Goal: Task Accomplishment & Management: Complete application form

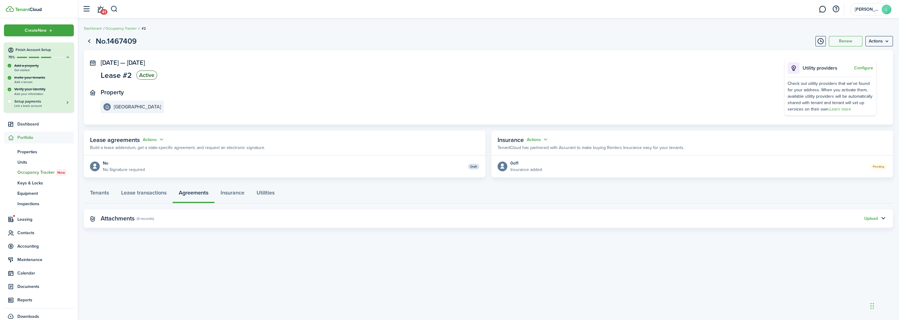
scroll to position [32, 0]
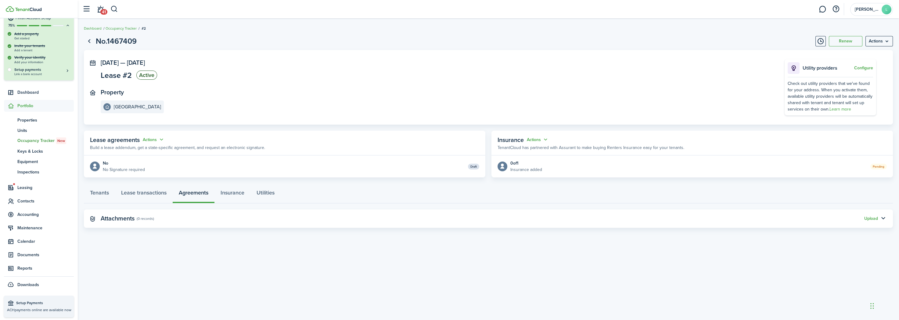
click at [473, 166] on status "Draft" at bounding box center [473, 166] width 11 height 6
click at [471, 166] on status "Draft" at bounding box center [473, 166] width 11 height 6
click at [474, 168] on status "Draft" at bounding box center [473, 166] width 11 height 6
click at [153, 139] on button "Actions" at bounding box center [154, 139] width 22 height 7
click at [142, 150] on link "Edit" at bounding box center [138, 151] width 53 height 11
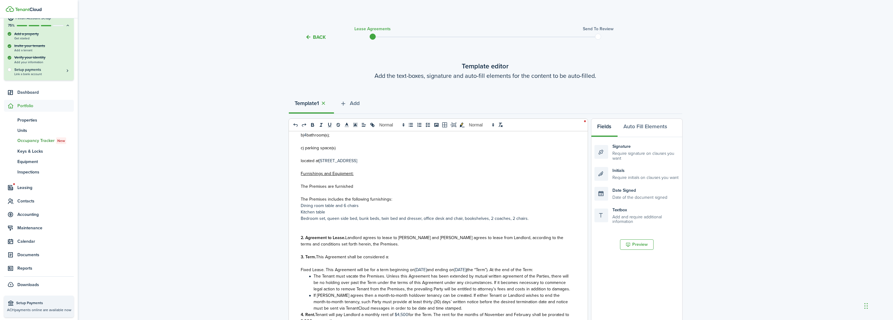
scroll to position [190, 0]
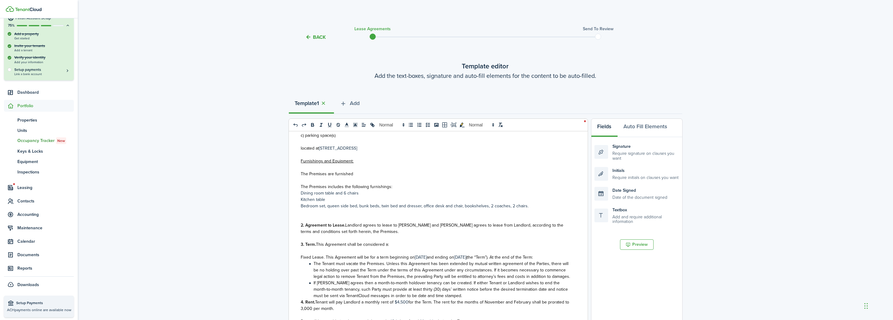
click at [325, 206] on p "Bedroom set, queen side bed, bunk beds, twin bed and dresser, office desk and c…" at bounding box center [436, 205] width 270 height 6
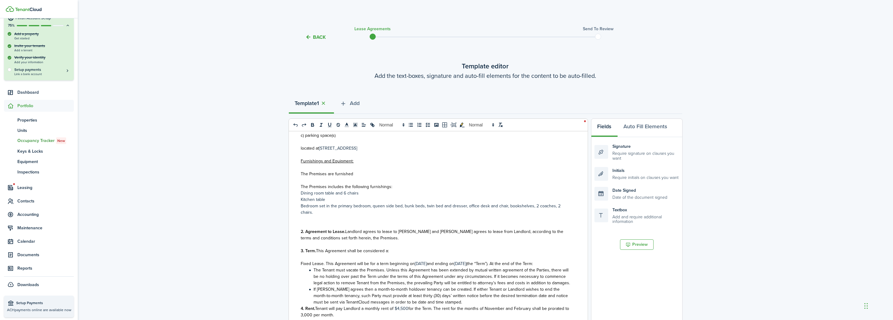
click at [393, 205] on p "Bedroom set in the primary bedroom, queen side bed, bunk beds, twin bed and dre…" at bounding box center [436, 208] width 270 height 13
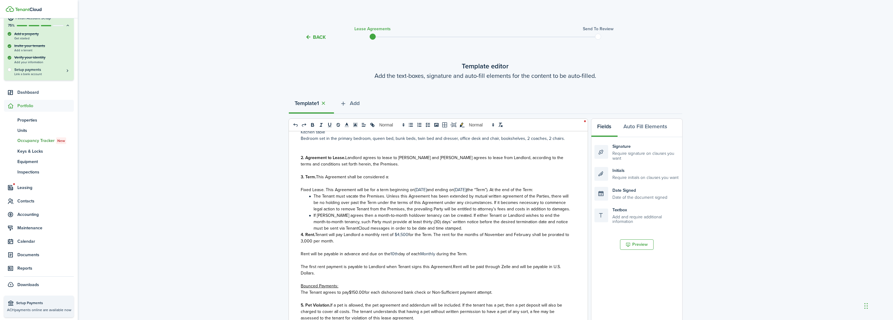
scroll to position [267, 0]
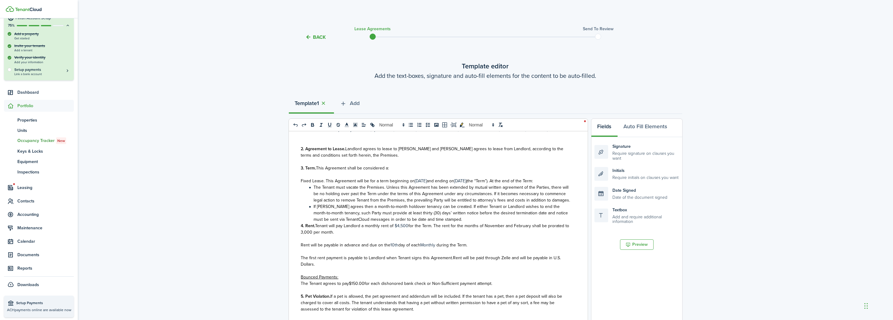
click at [408, 231] on span "for the Term. The rent for the months of November and February shall be prorate…" at bounding box center [435, 228] width 268 height 13
click at [394, 248] on p "Rent will be payable in advance and due on the 10th day of each Monthly during …" at bounding box center [436, 245] width 270 height 6
click at [398, 248] on p "Rent will be payable in advance and due on the 1st th day of each Monthly durin…" at bounding box center [436, 245] width 270 height 6
click at [399, 248] on span "day of each" at bounding box center [410, 245] width 22 height 6
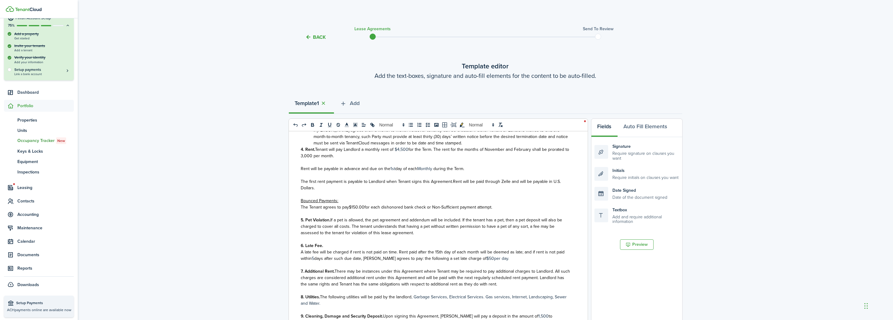
scroll to position [381, 0]
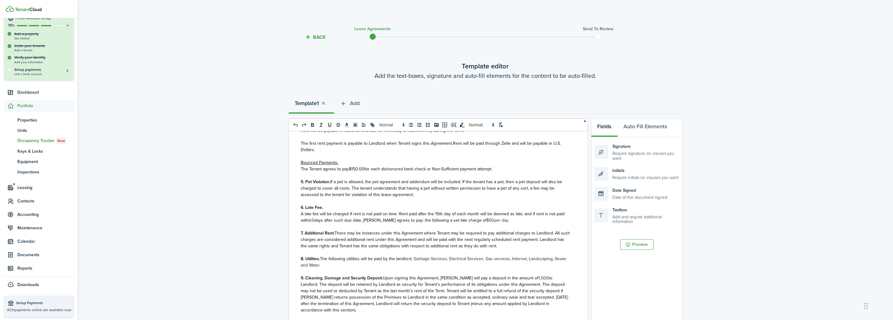
click at [436, 220] on span "A late fee will be charged if rent is not paid on time. Rent paid after the 15t…" at bounding box center [433, 216] width 264 height 13
click at [476, 223] on p "A late fee will be charged if rent is not paid on time. Rent paid after the 15t…" at bounding box center [436, 216] width 270 height 13
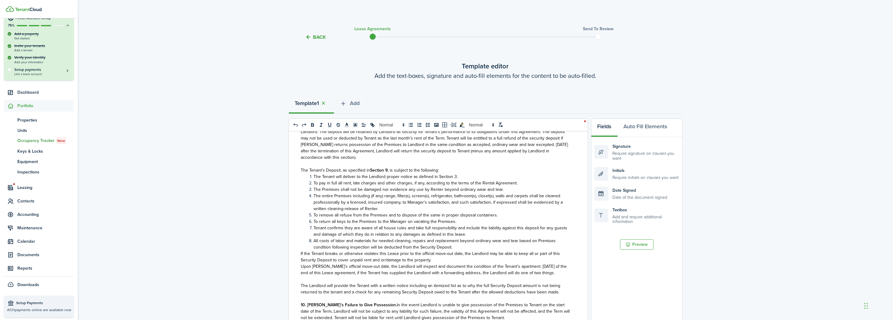
scroll to position [457, 0]
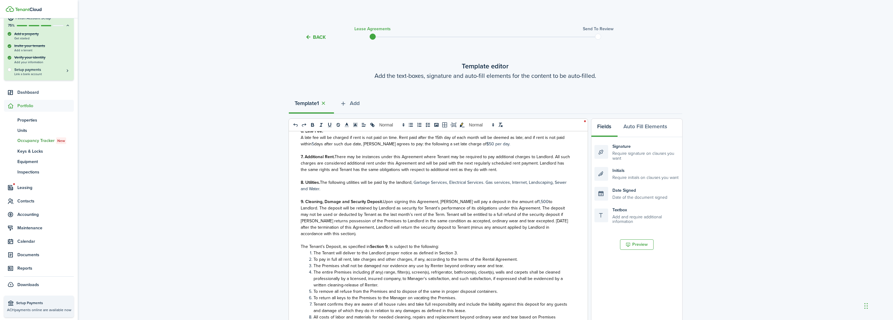
click at [524, 207] on p "9. Cleaning, Damage and Security Deposit. Upon signing this Agreement, [PERSON_…" at bounding box center [436, 217] width 270 height 38
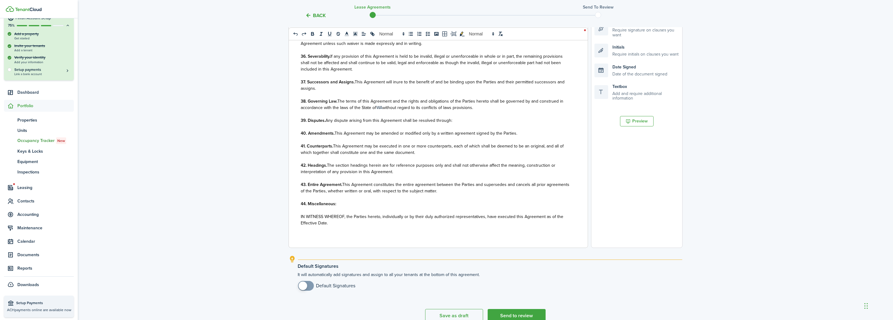
scroll to position [152, 0]
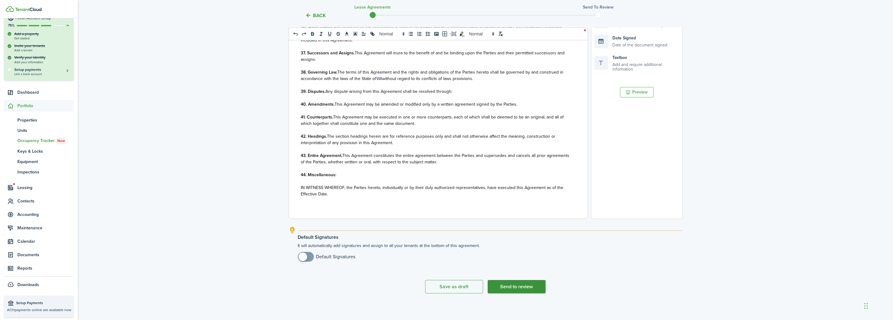
click at [519, 285] on button "Send to review" at bounding box center [517, 286] width 58 height 13
